Goal: Navigation & Orientation: Understand site structure

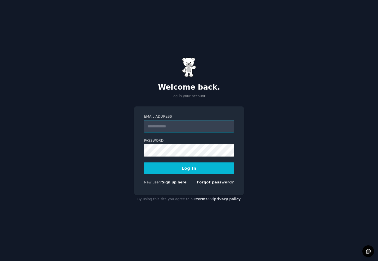
type input "**********"
click at [211, 173] on button "Log In" at bounding box center [189, 168] width 90 height 12
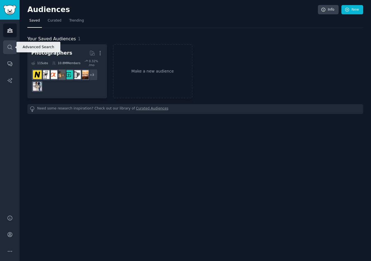
click at [11, 53] on link "Search" at bounding box center [10, 47] width 14 height 14
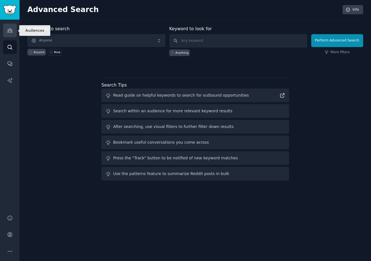
click at [11, 29] on icon "Sidebar" at bounding box center [10, 30] width 6 height 6
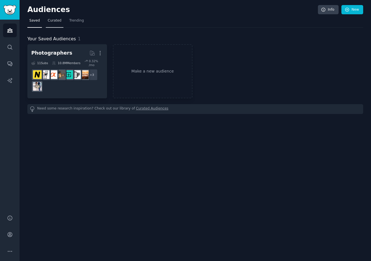
click at [59, 22] on span "Curated" at bounding box center [55, 20] width 14 height 5
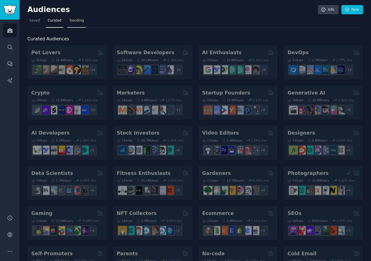
click at [73, 22] on span "Trending" at bounding box center [76, 20] width 15 height 5
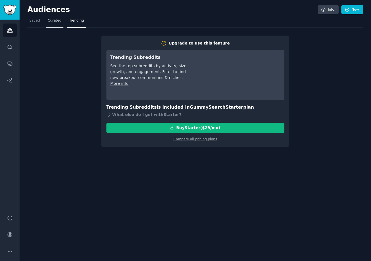
click at [53, 25] on link "Curated" at bounding box center [55, 21] width 18 height 11
